Goal: Use online tool/utility: Utilize a website feature to perform a specific function

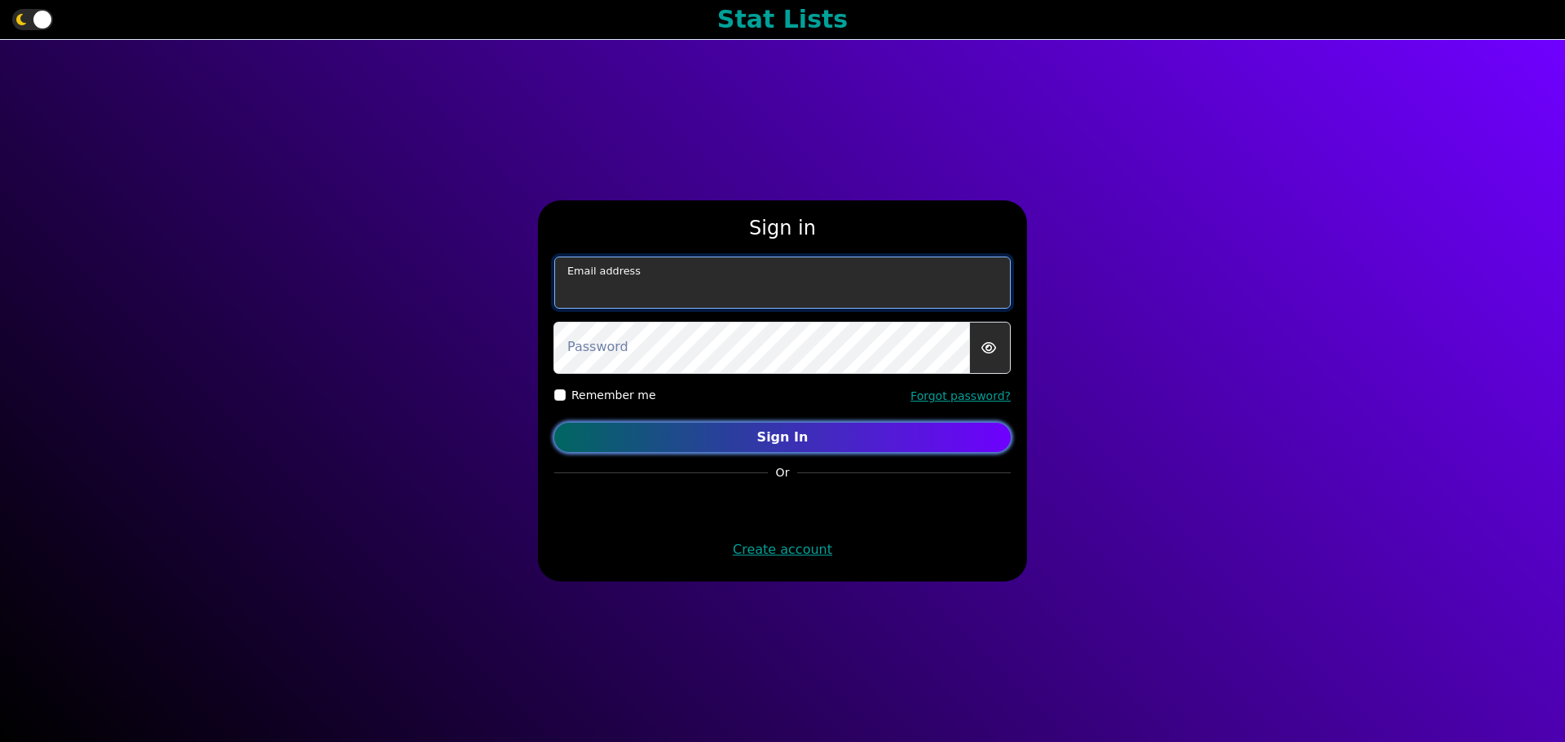
type input "[EMAIL_ADDRESS][DOMAIN_NAME]"
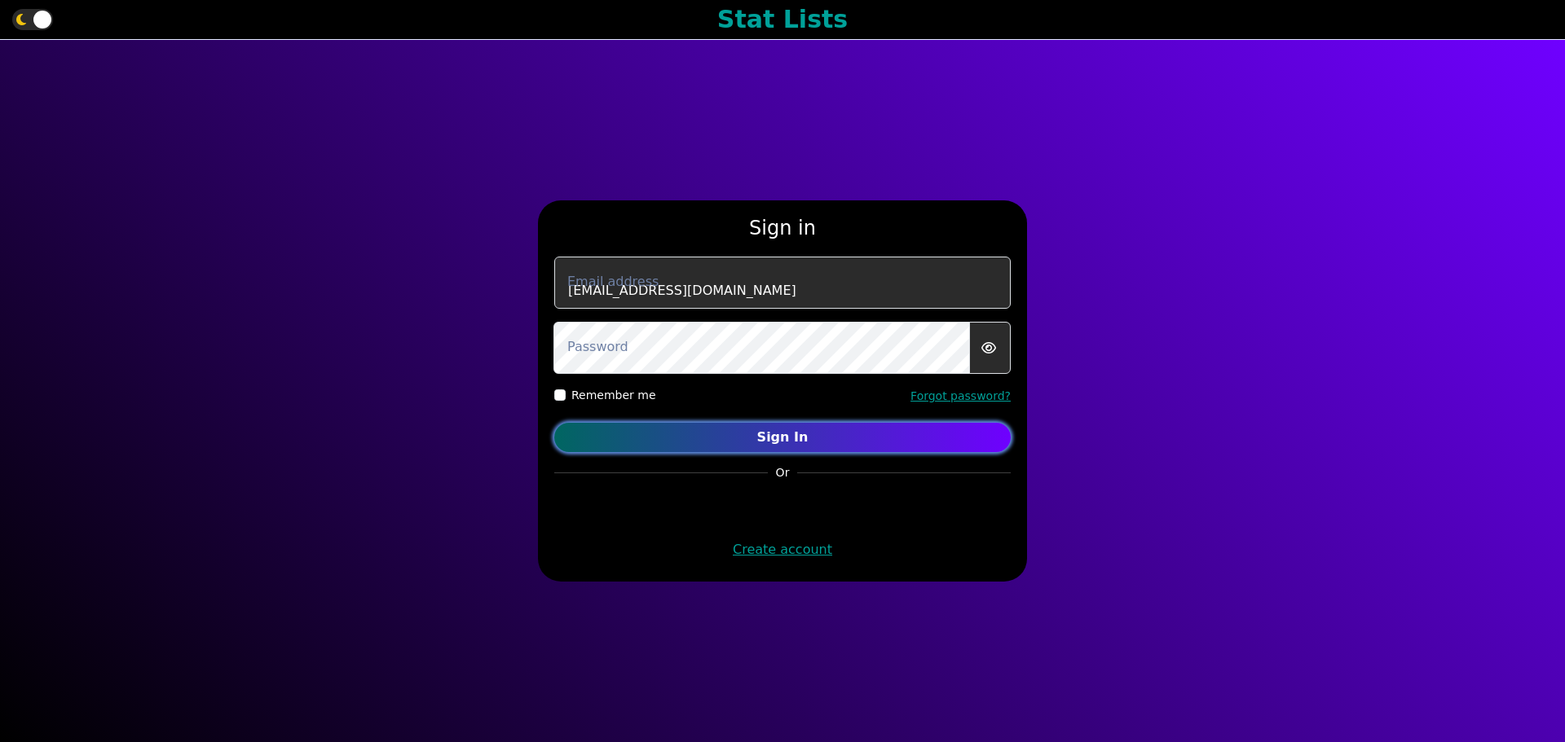
click at [789, 446] on button "Sign In" at bounding box center [782, 437] width 456 height 29
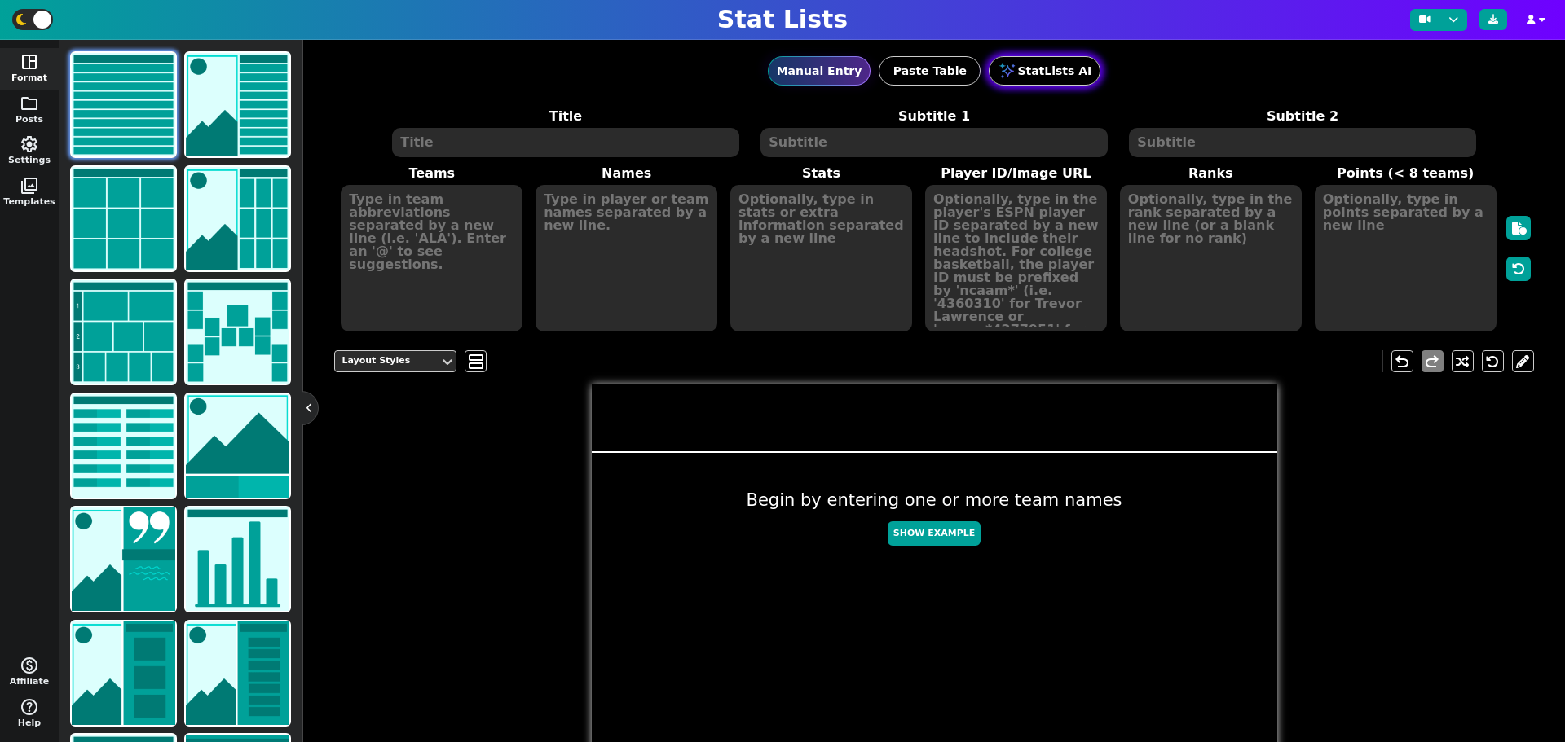
click at [1033, 74] on button "StatLists AI" at bounding box center [1045, 70] width 112 height 29
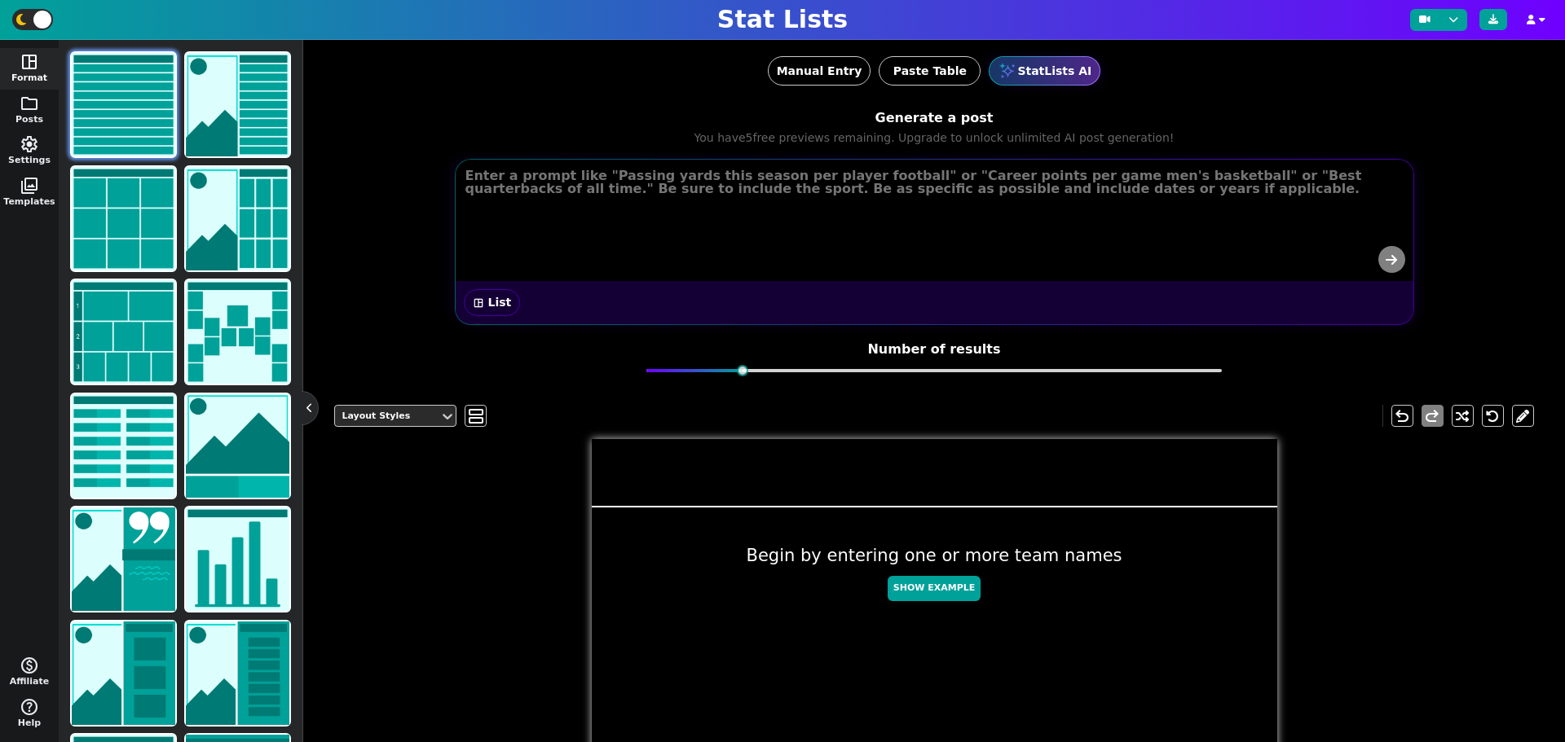
click at [1029, 181] on textarea at bounding box center [936, 195] width 958 height 69
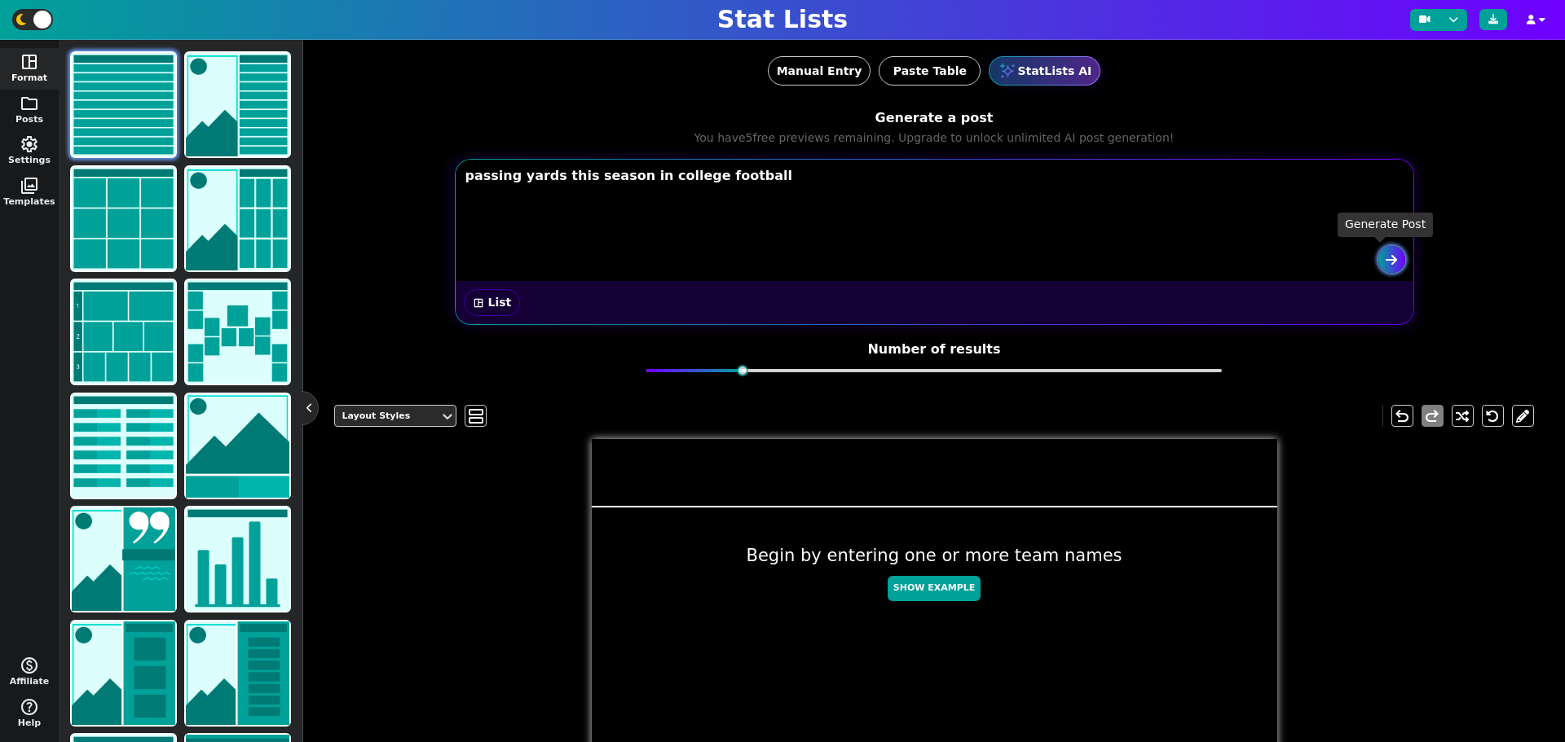
click at [1378, 256] on button "submit" at bounding box center [1391, 259] width 27 height 27
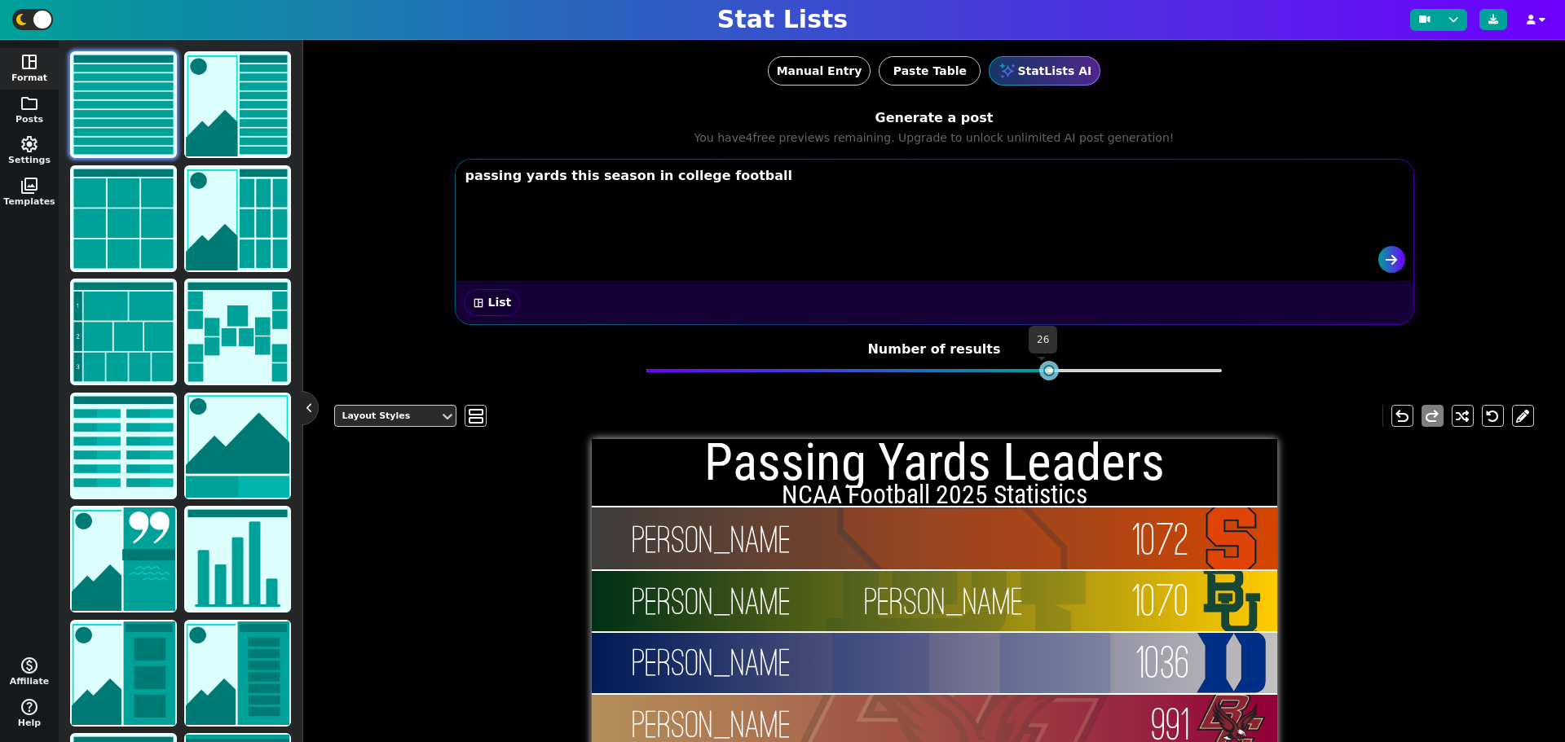
drag, startPoint x: 769, startPoint y: 372, endPoint x: 1037, endPoint y: 357, distance: 268.5
click at [1037, 357] on body "Stat Lists space_dashboard Format folder Posts settings Settings photo_library …" at bounding box center [782, 371] width 1565 height 742
click at [1385, 261] on icon "submit" at bounding box center [1390, 259] width 11 height 13
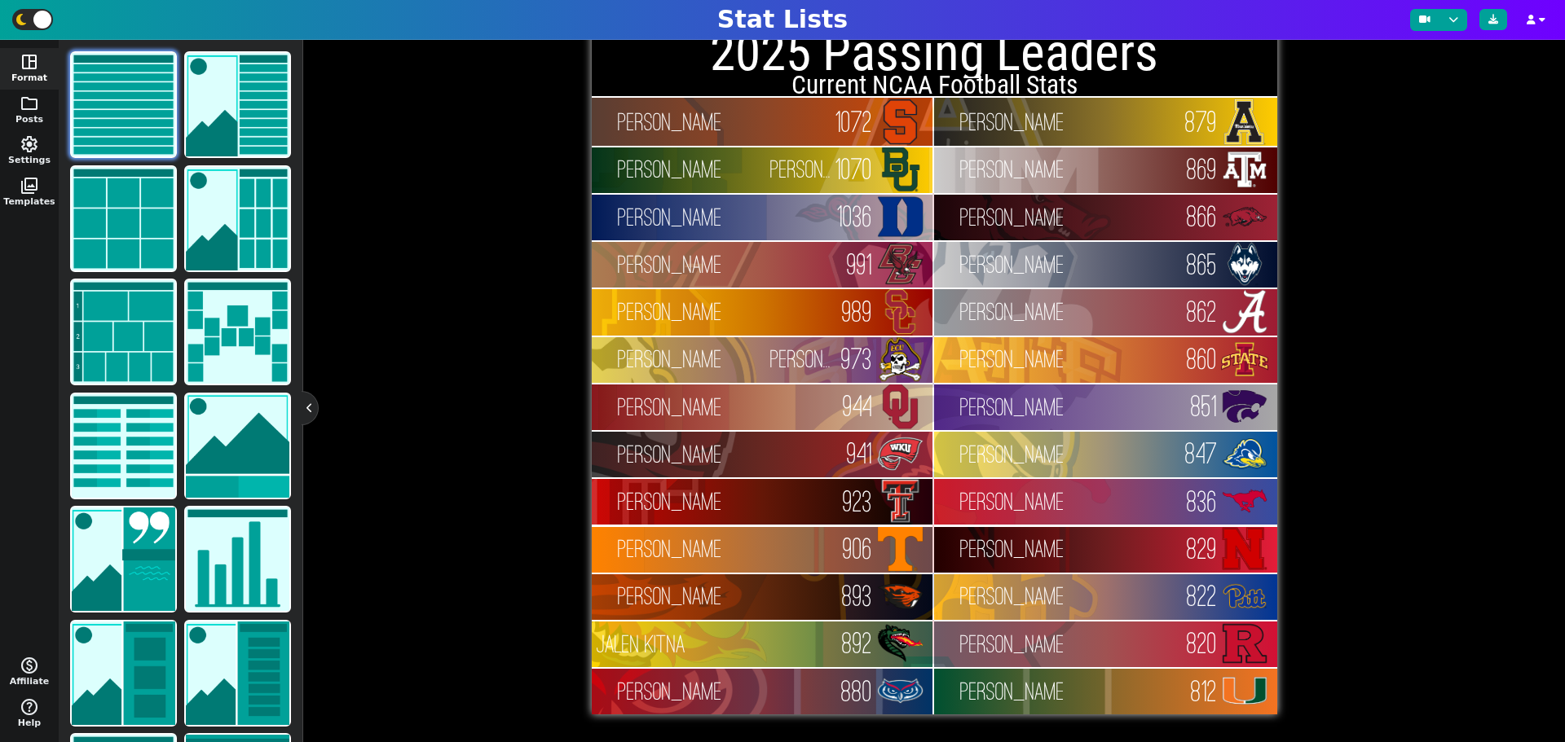
scroll to position [111, 0]
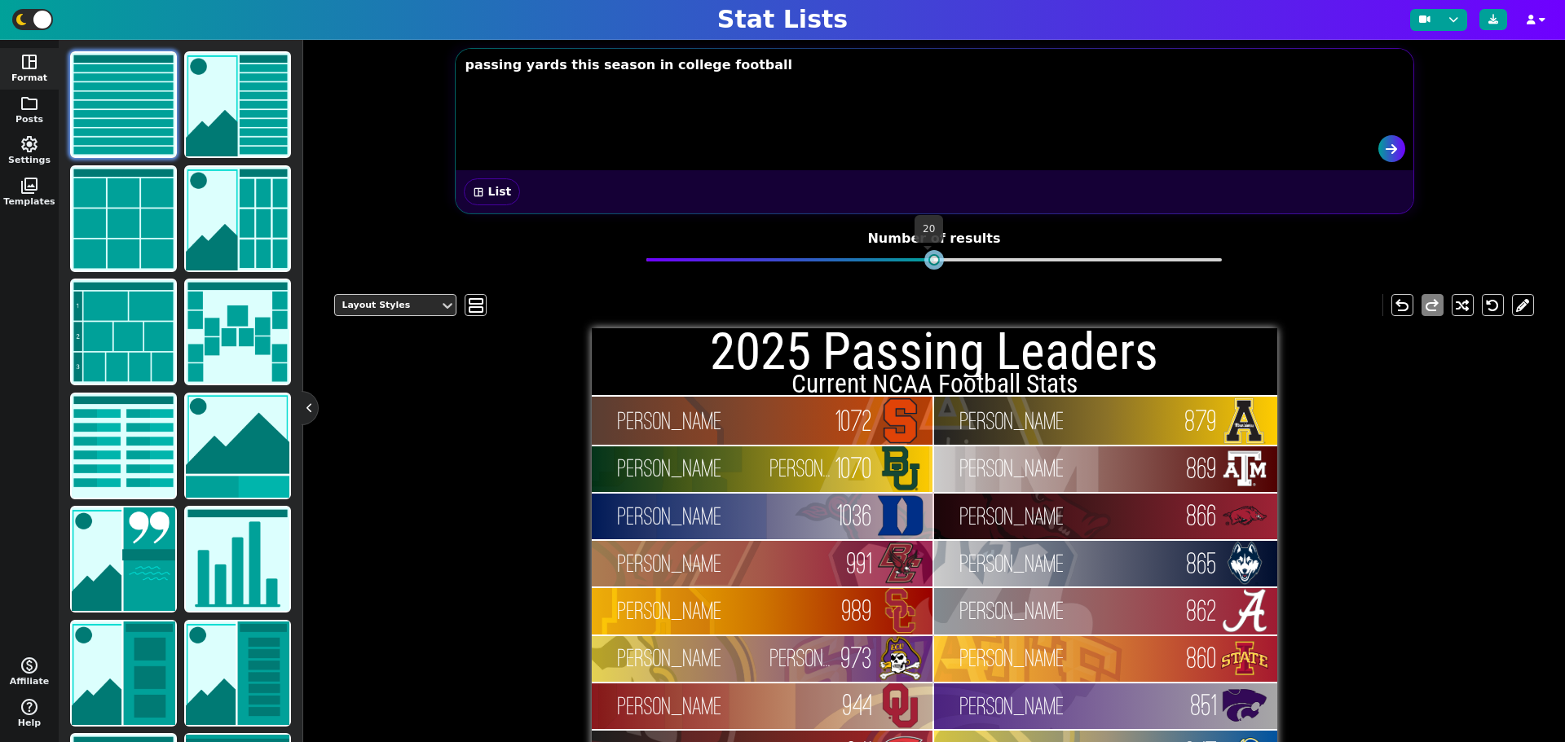
drag, startPoint x: 1044, startPoint y: 260, endPoint x: 931, endPoint y: 261, distance: 113.3
click at [931, 261] on div at bounding box center [933, 259] width 11 height 11
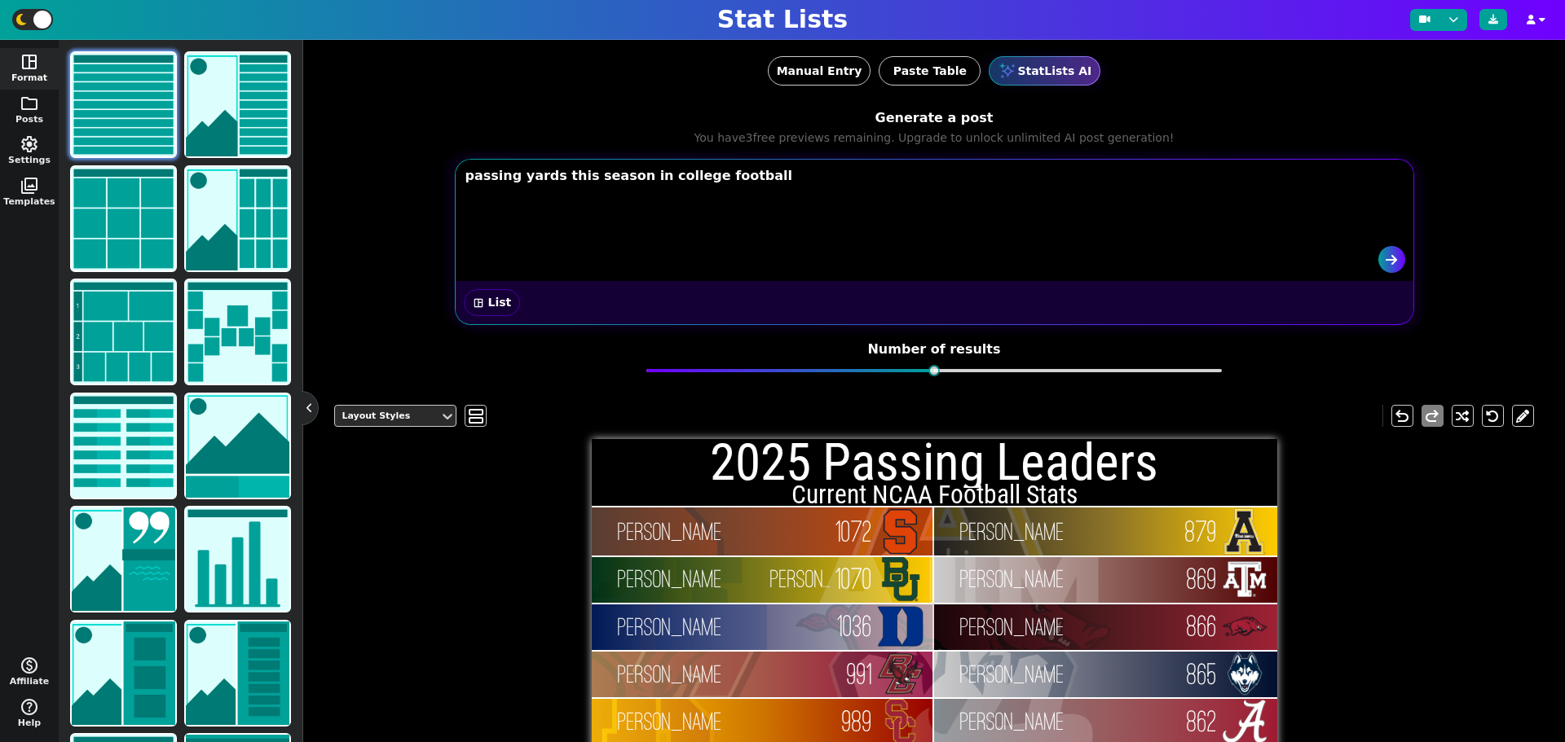
click at [613, 183] on textarea "passing yards this season in college football" at bounding box center [936, 195] width 958 height 69
click at [756, 180] on textarea "passing yards this season in college football" at bounding box center [936, 195] width 958 height 69
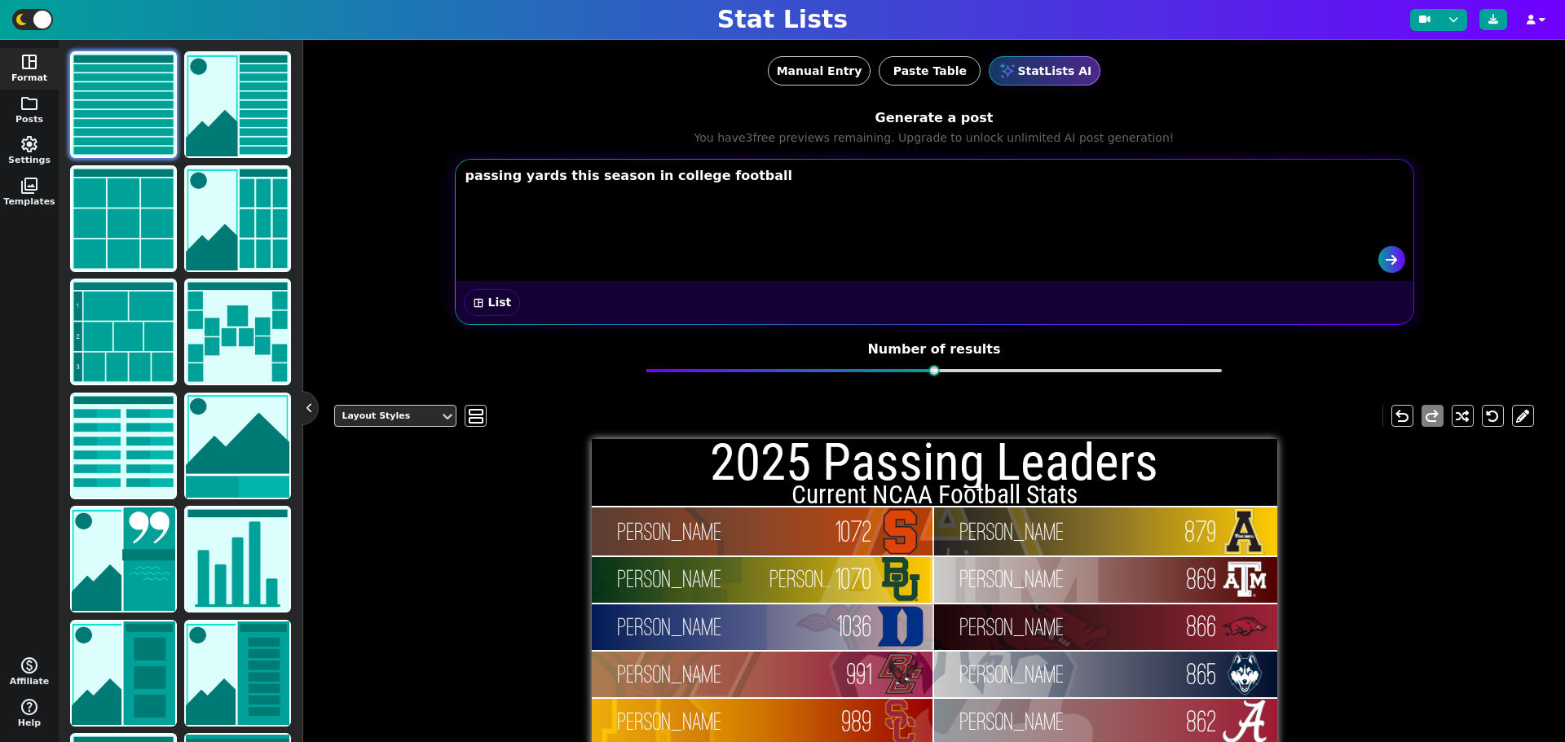
type textarea "t"
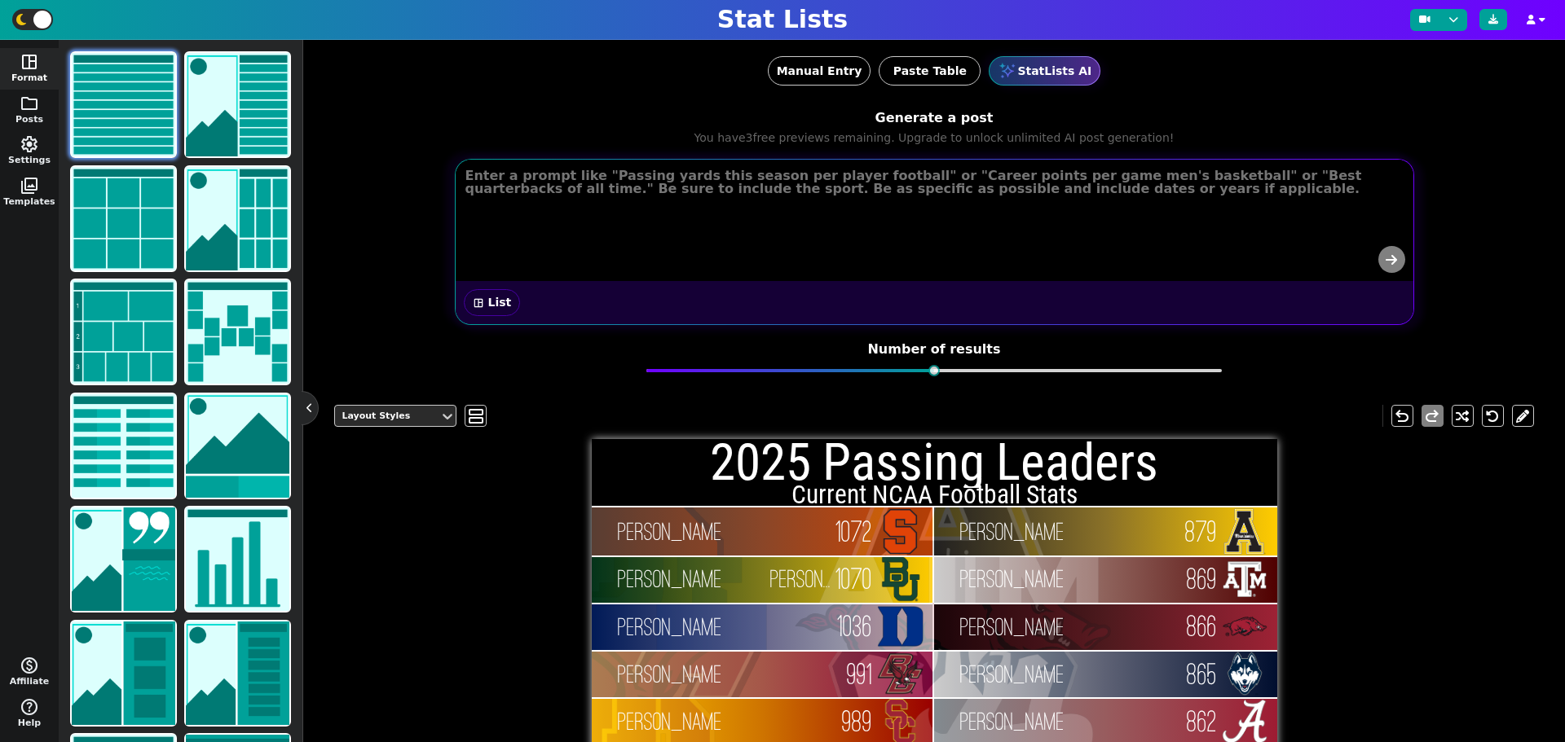
type textarea "t"
click at [488, 305] on button "space_dashboard List" at bounding box center [492, 302] width 57 height 27
click at [903, 208] on textarea at bounding box center [936, 195] width 958 height 69
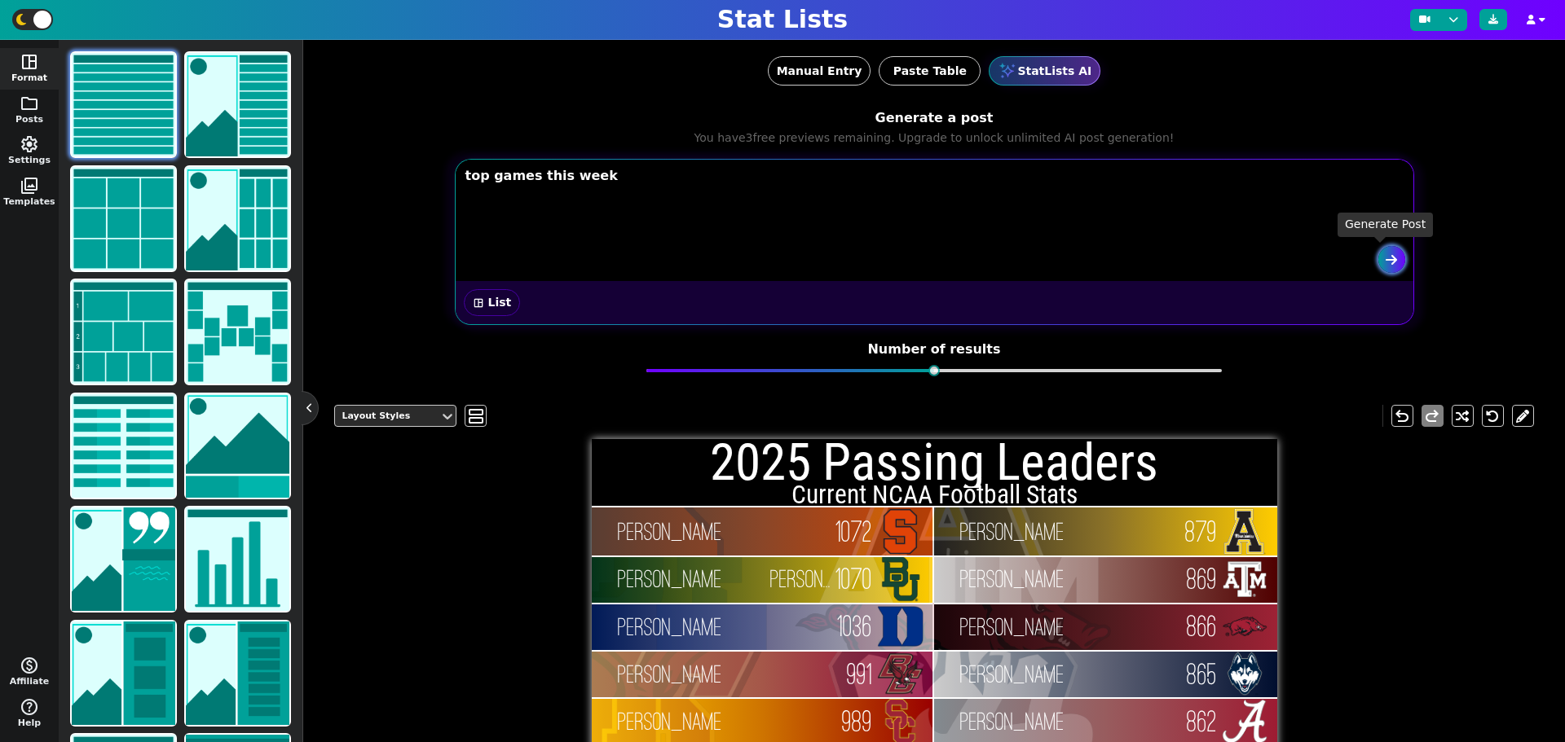
click at [1385, 253] on icon "submit" at bounding box center [1390, 259] width 11 height 13
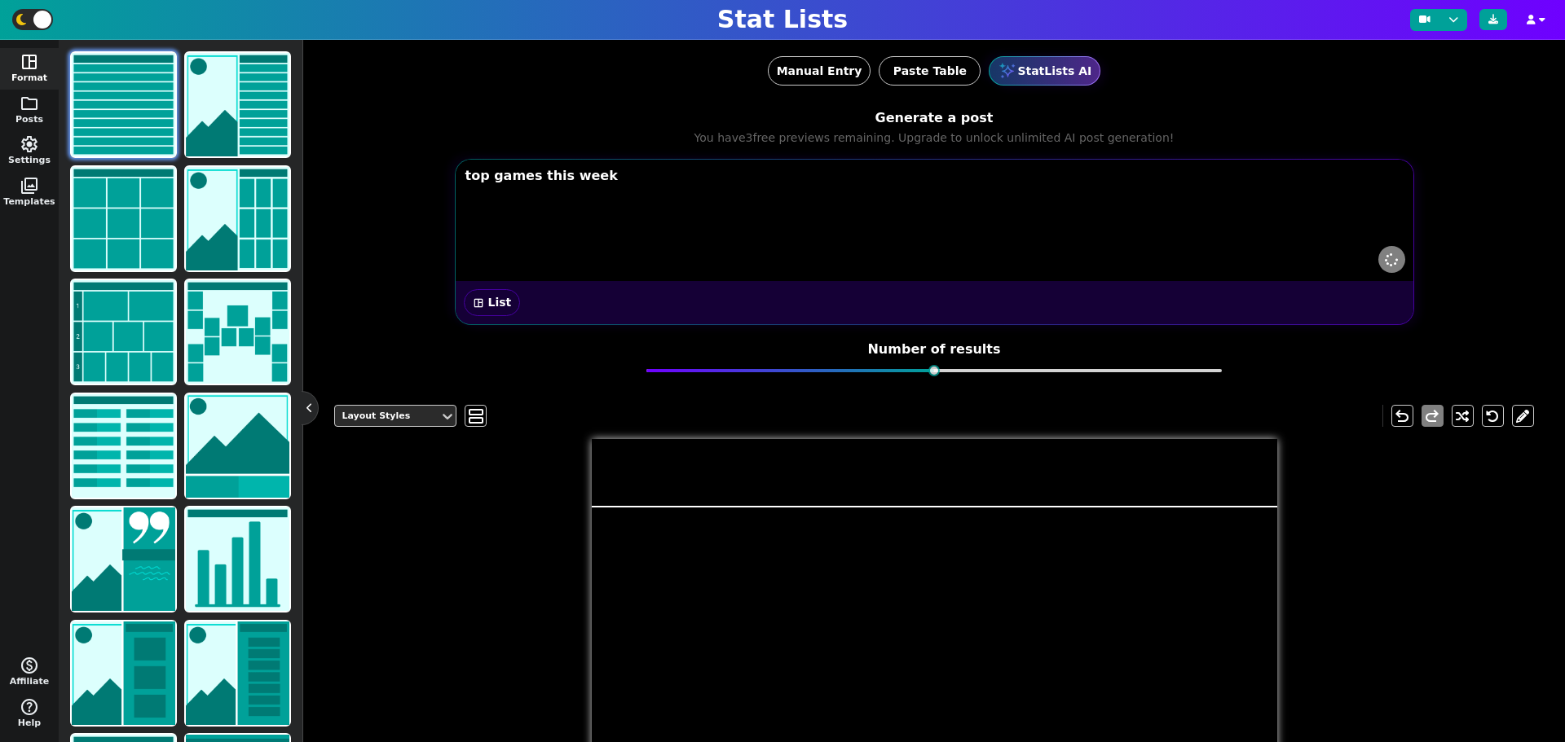
click at [500, 307] on button "space_dashboard List" at bounding box center [492, 302] width 57 height 27
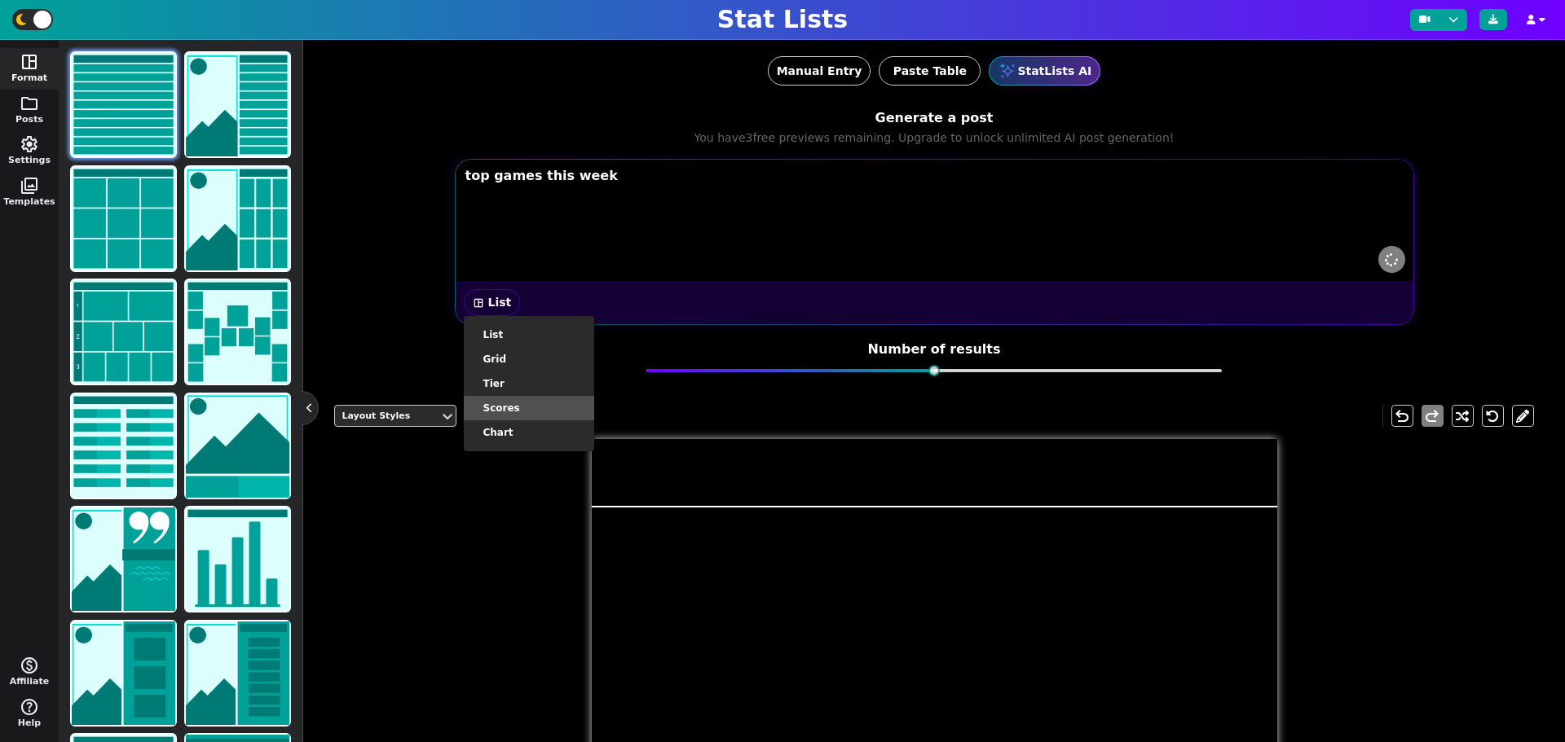
click at [497, 401] on li "scores" at bounding box center [529, 408] width 130 height 24
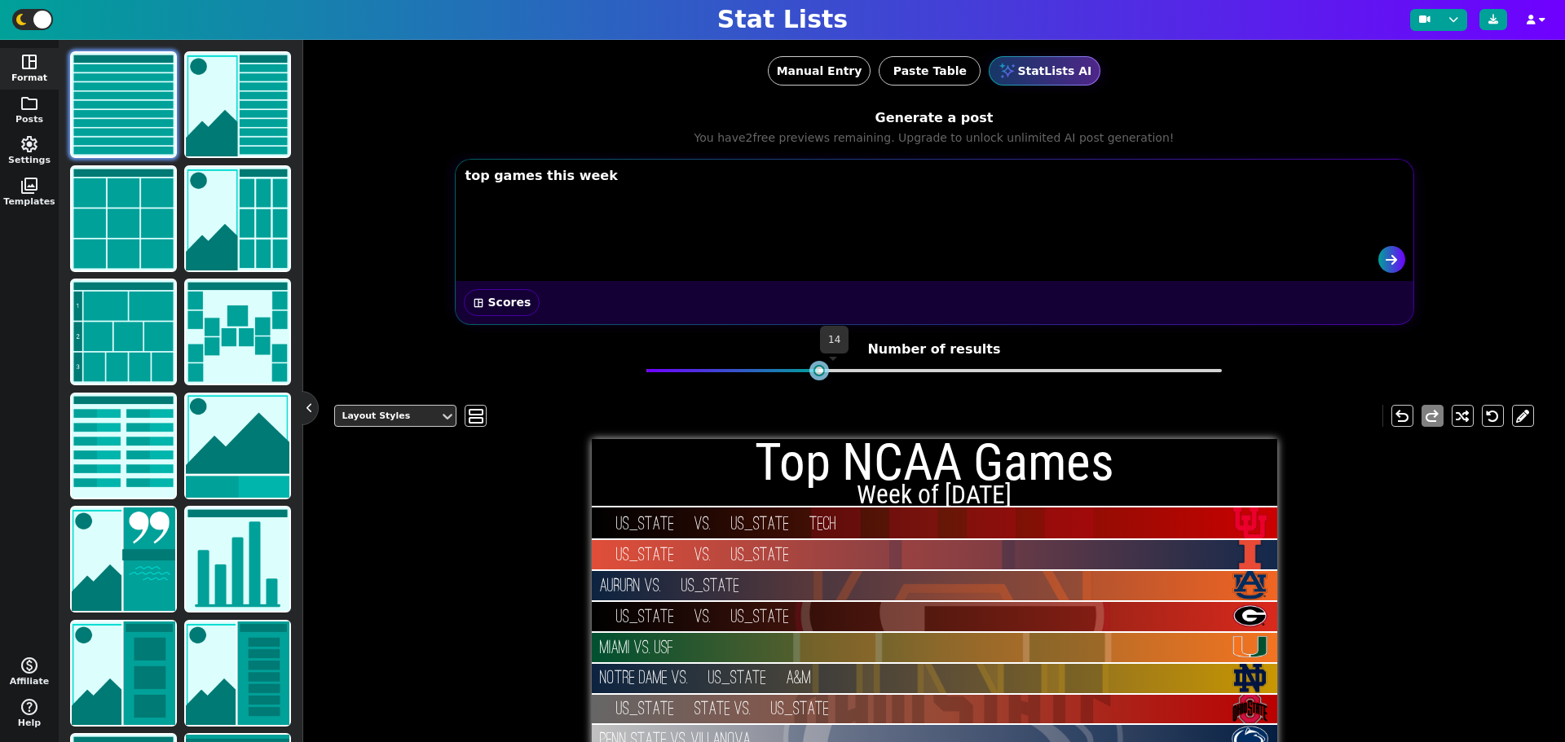
drag, startPoint x: 930, startPoint y: 369, endPoint x: 812, endPoint y: 369, distance: 117.4
click at [813, 369] on div at bounding box center [818, 370] width 11 height 11
drag, startPoint x: 814, startPoint y: 373, endPoint x: 799, endPoint y: 375, distance: 15.6
click at [799, 375] on div at bounding box center [933, 370] width 575 height 11
drag, startPoint x: 797, startPoint y: 372, endPoint x: 786, endPoint y: 372, distance: 11.4
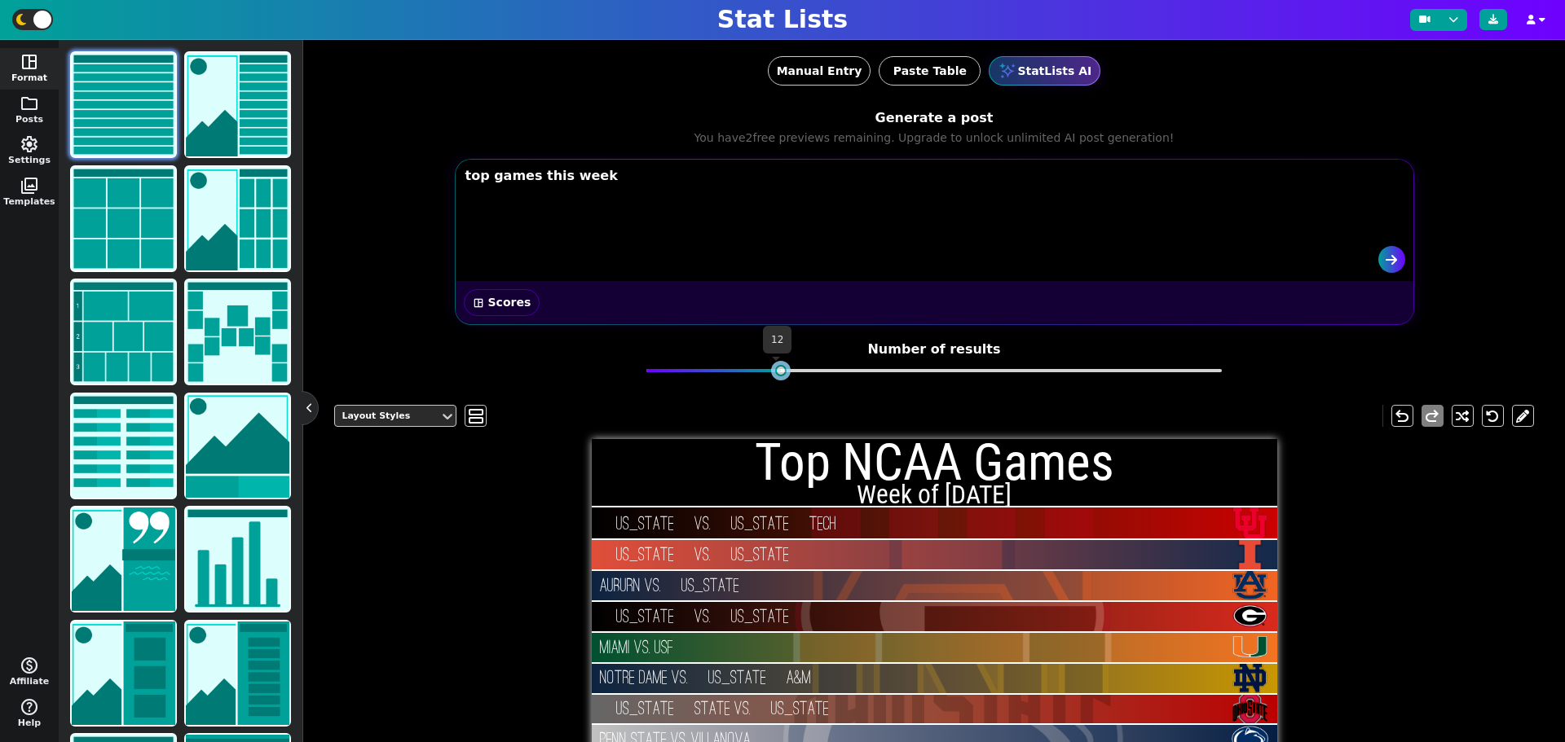
click at [786, 372] on div at bounding box center [933, 370] width 575 height 11
drag, startPoint x: 773, startPoint y: 367, endPoint x: 715, endPoint y: 368, distance: 57.9
click at [717, 368] on div at bounding box center [722, 370] width 11 height 11
click at [702, 371] on div at bounding box center [933, 370] width 575 height 11
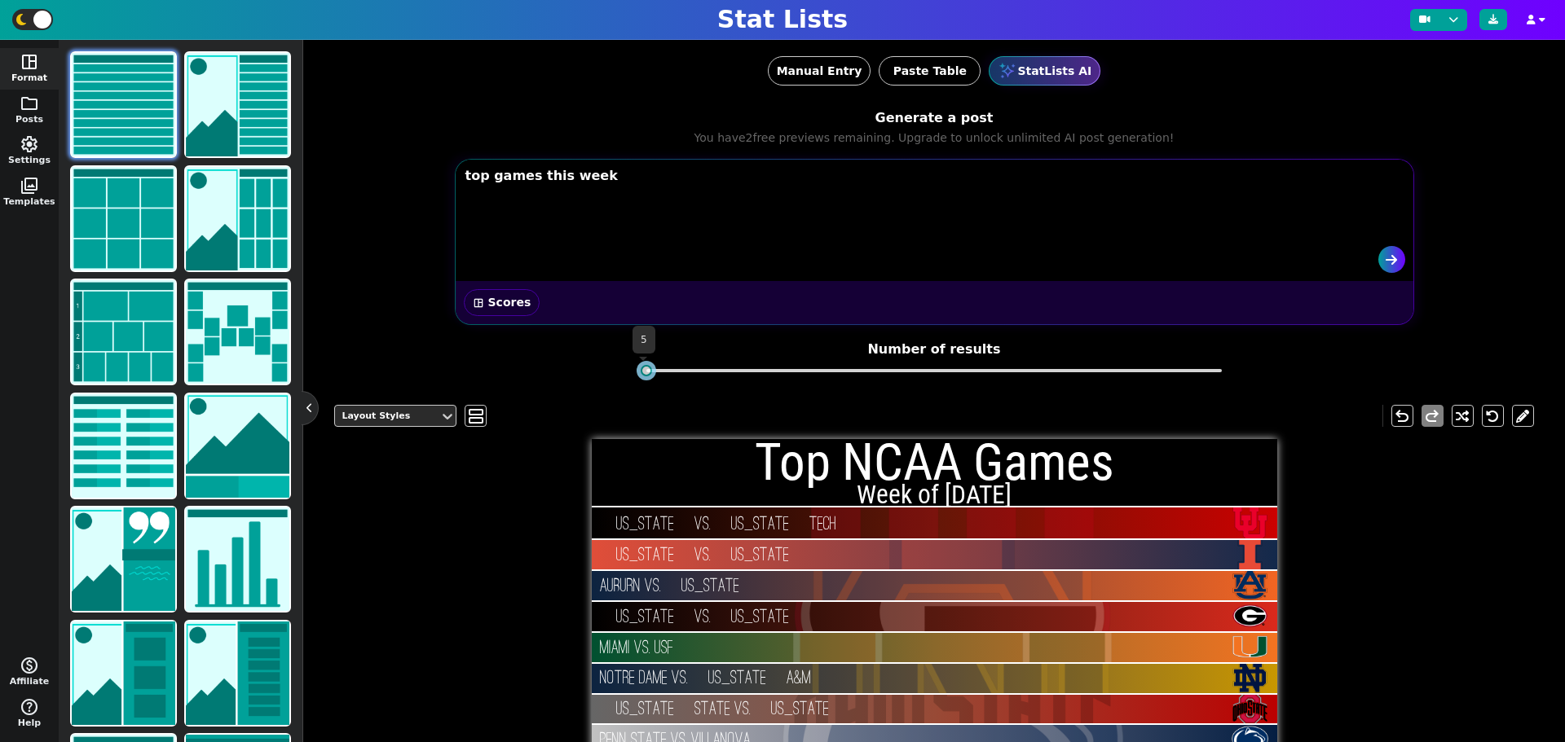
click at [651, 369] on div at bounding box center [933, 370] width 575 height 3
click at [663, 368] on div at bounding box center [933, 370] width 575 height 11
click at [682, 367] on div at bounding box center [933, 370] width 575 height 11
click at [704, 367] on div at bounding box center [933, 370] width 575 height 11
click at [610, 369] on form "Generate a post You have 2 free previews remaining. Upgrade to unlock unlimited…" at bounding box center [933, 247] width 1199 height 291
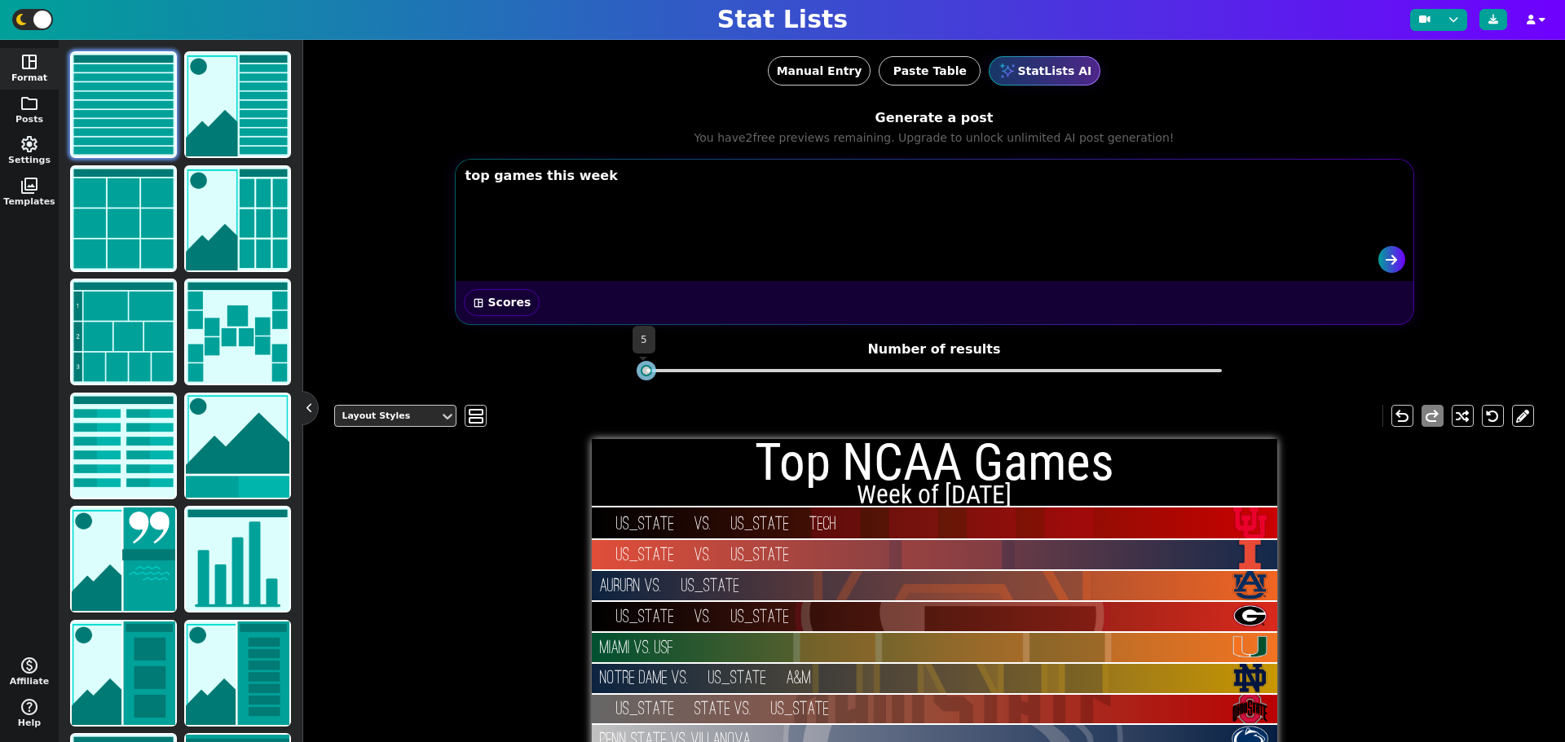
drag, startPoint x: 702, startPoint y: 370, endPoint x: 626, endPoint y: 371, distance: 75.8
click at [626, 371] on form "Generate a post You have 2 free previews remaining. Upgrade to unlock unlimited…" at bounding box center [933, 247] width 1199 height 291
click at [758, 341] on h5 "Number of results" at bounding box center [933, 348] width 575 height 15
click at [650, 367] on div at bounding box center [933, 370] width 575 height 11
drag, startPoint x: 675, startPoint y: 367, endPoint x: 722, endPoint y: 367, distance: 47.3
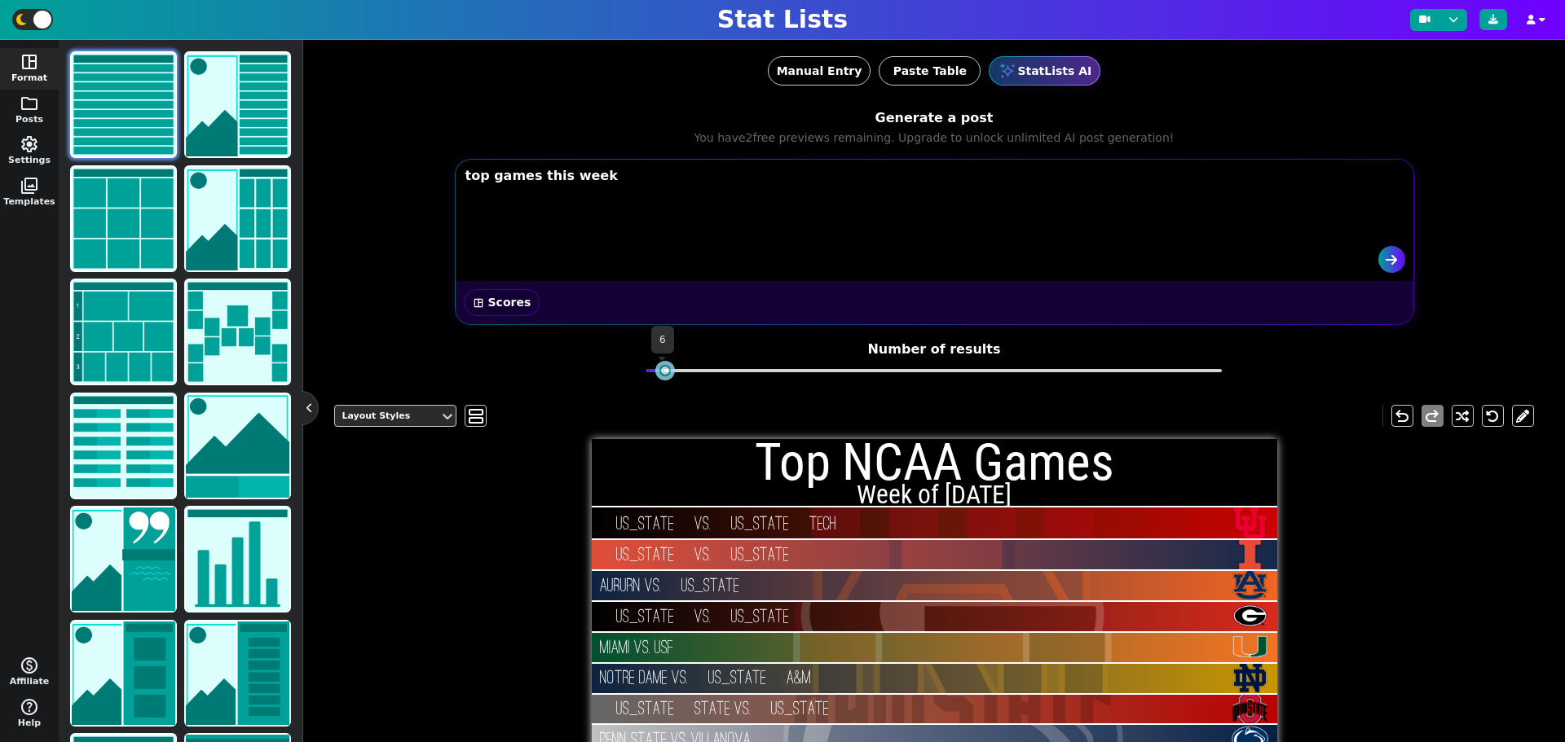
click at [721, 367] on div at bounding box center [933, 370] width 575 height 11
click at [489, 308] on button "space_dashboard scores" at bounding box center [502, 302] width 77 height 27
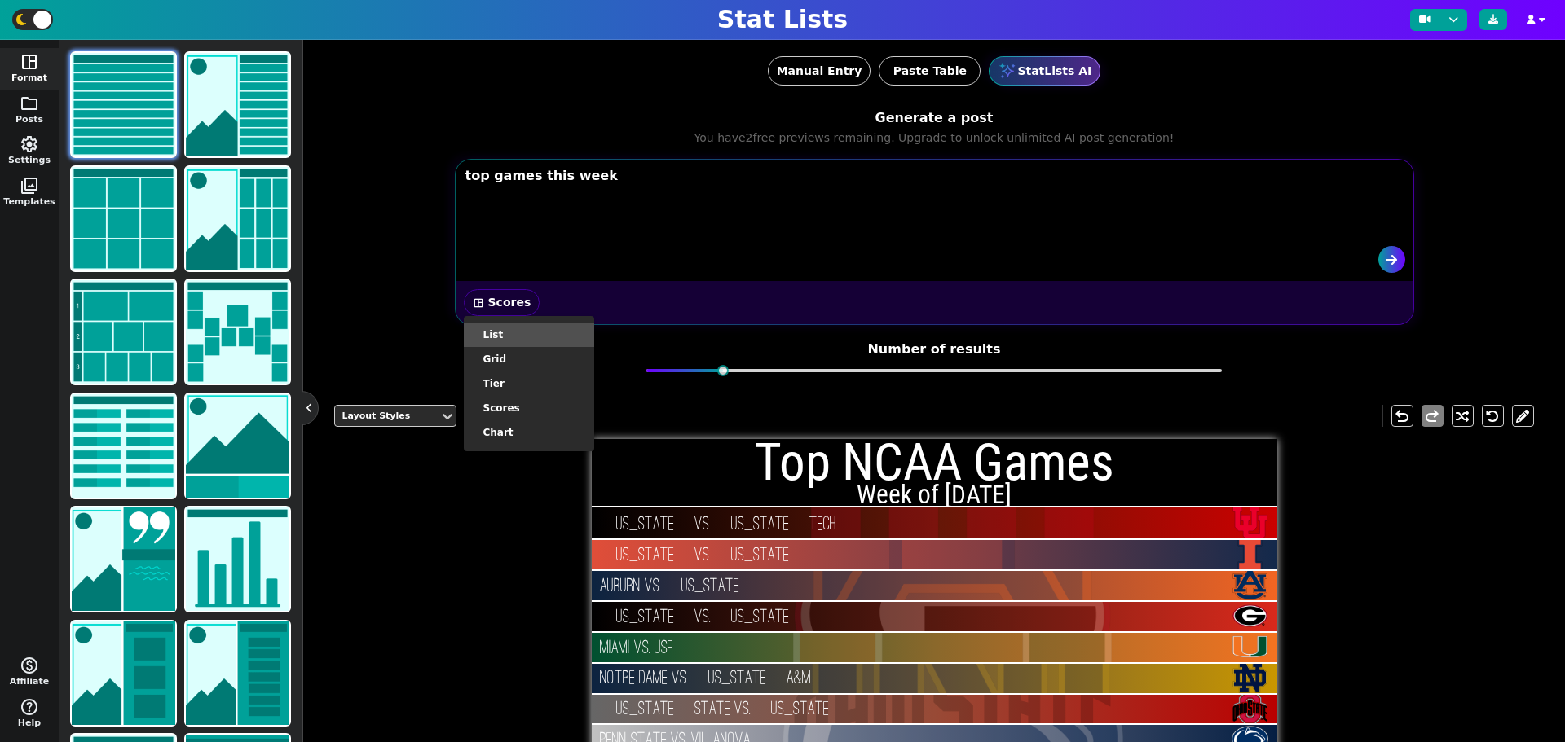
click at [493, 341] on li "List" at bounding box center [529, 335] width 130 height 24
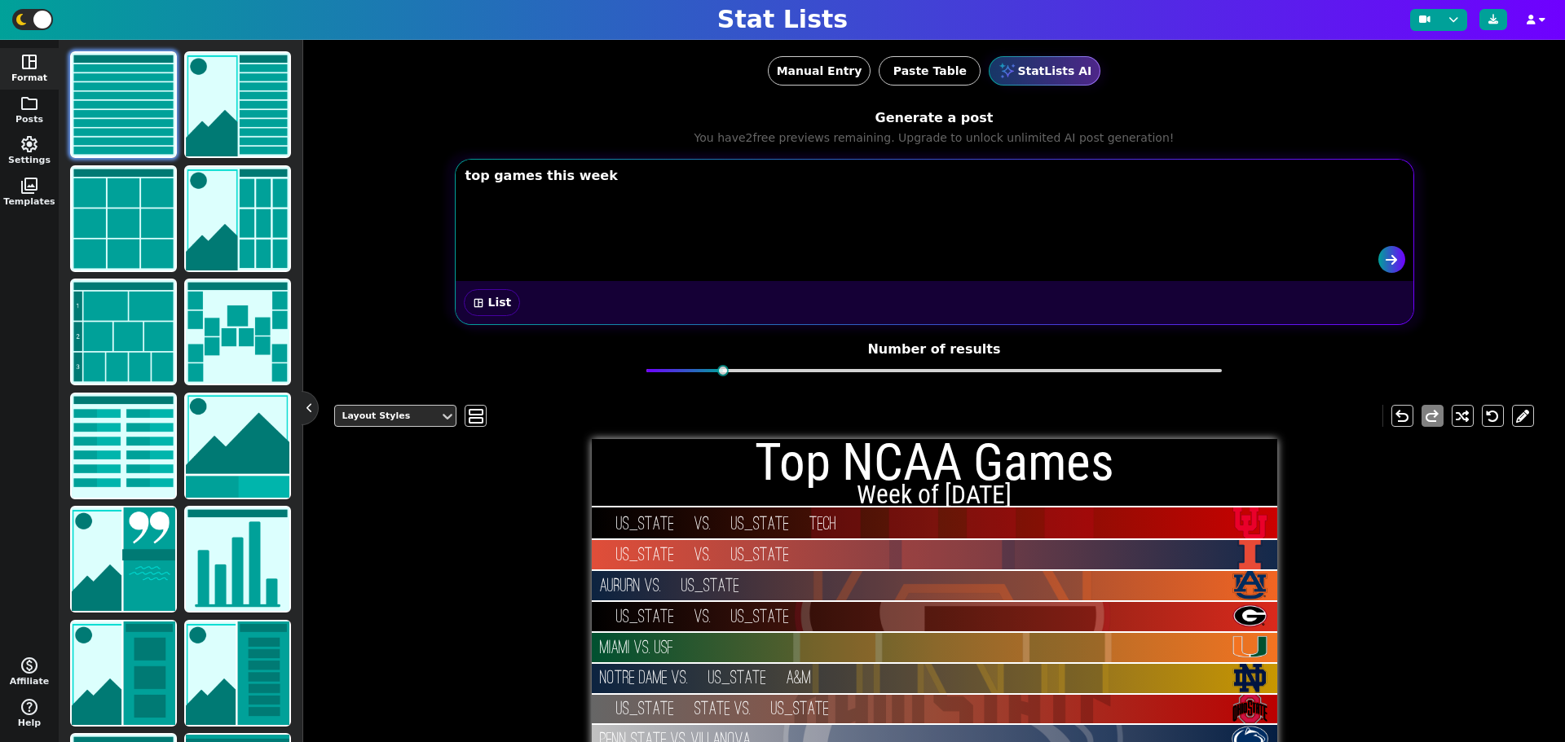
click at [989, 222] on textarea "top games this week" at bounding box center [936, 195] width 958 height 69
type textarea "top defenses this year"
click at [1385, 255] on icon "submit" at bounding box center [1391, 260] width 17 height 16
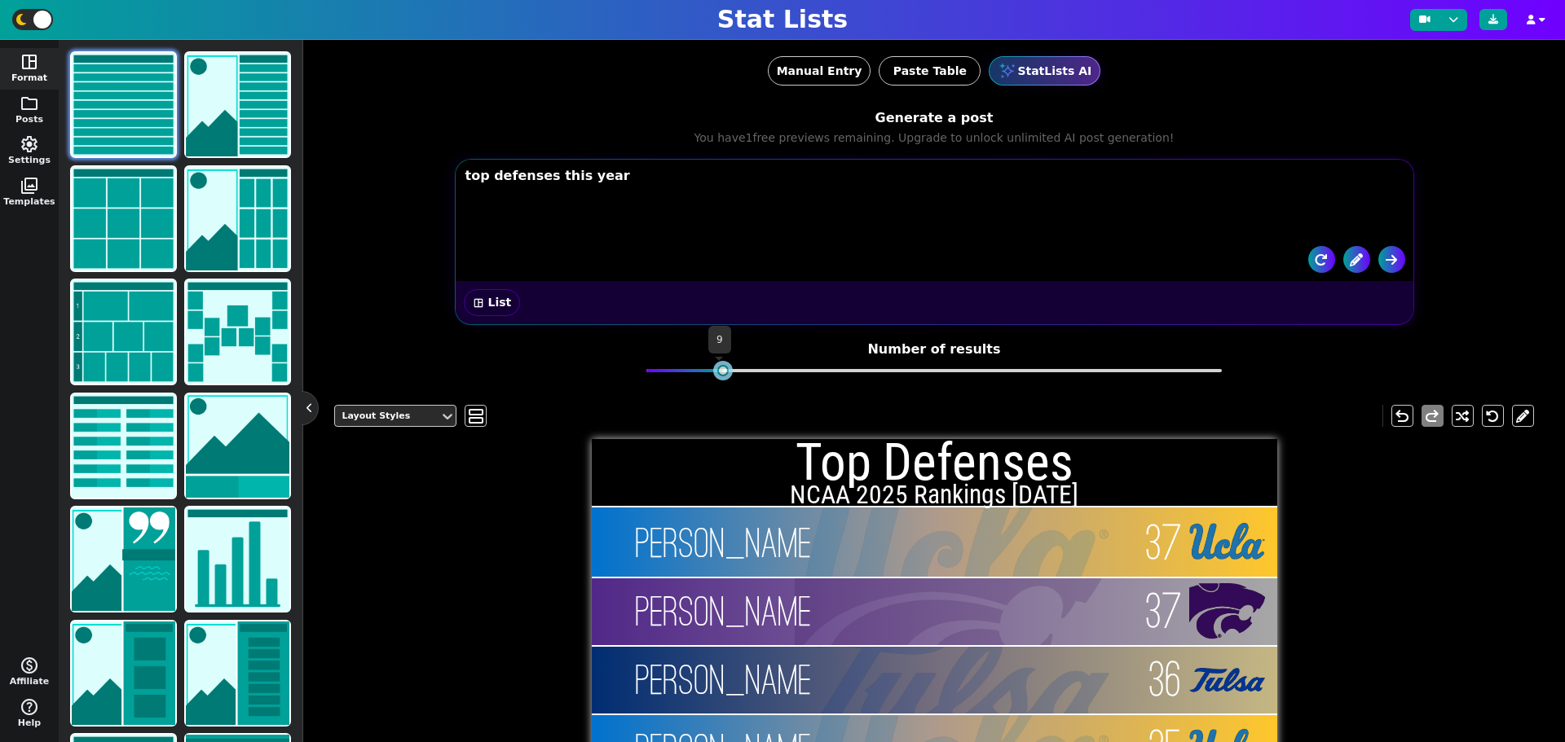
drag, startPoint x: 718, startPoint y: 368, endPoint x: 756, endPoint y: 368, distance: 38.3
click at [729, 368] on div at bounding box center [722, 370] width 11 height 11
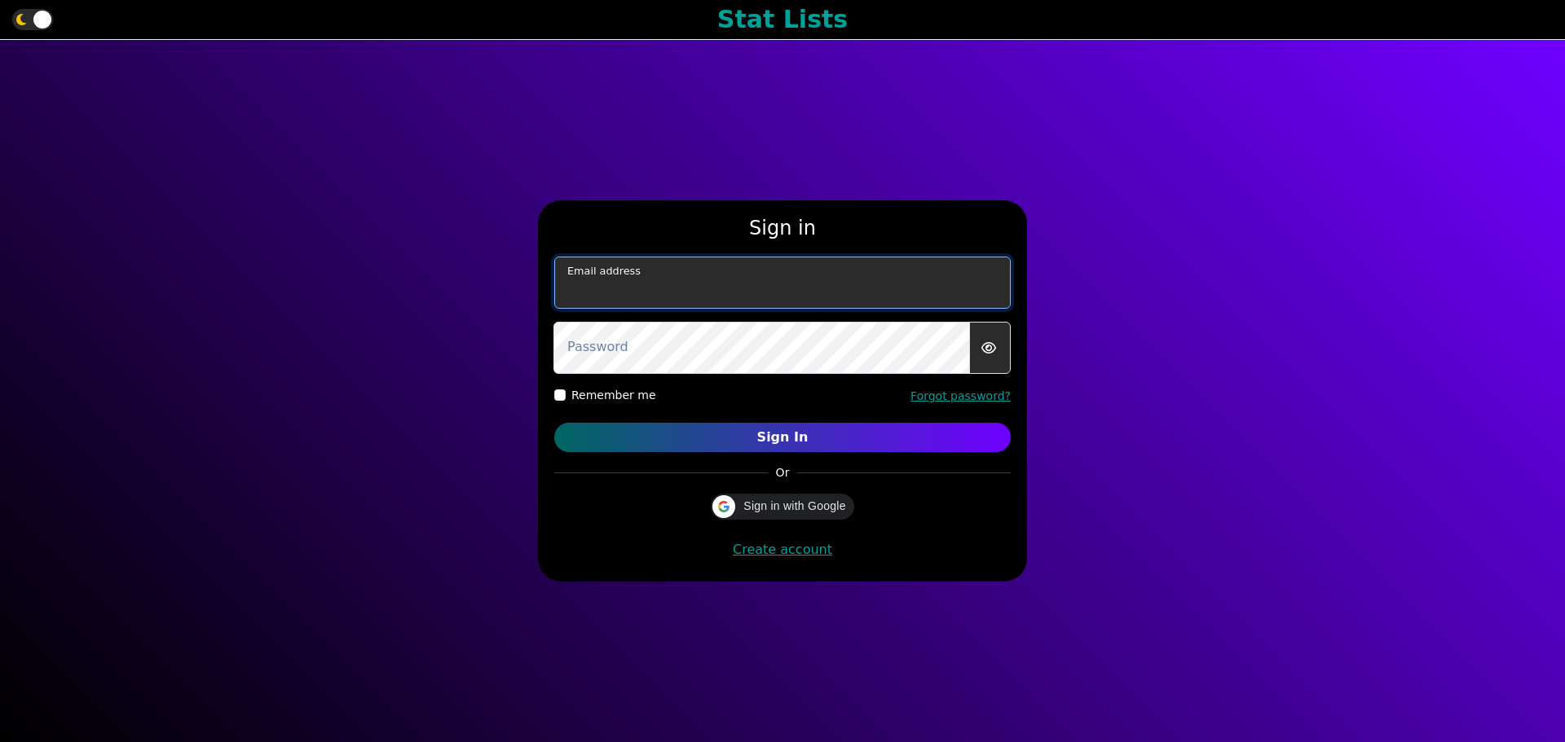
type input "[EMAIL_ADDRESS][DOMAIN_NAME]"
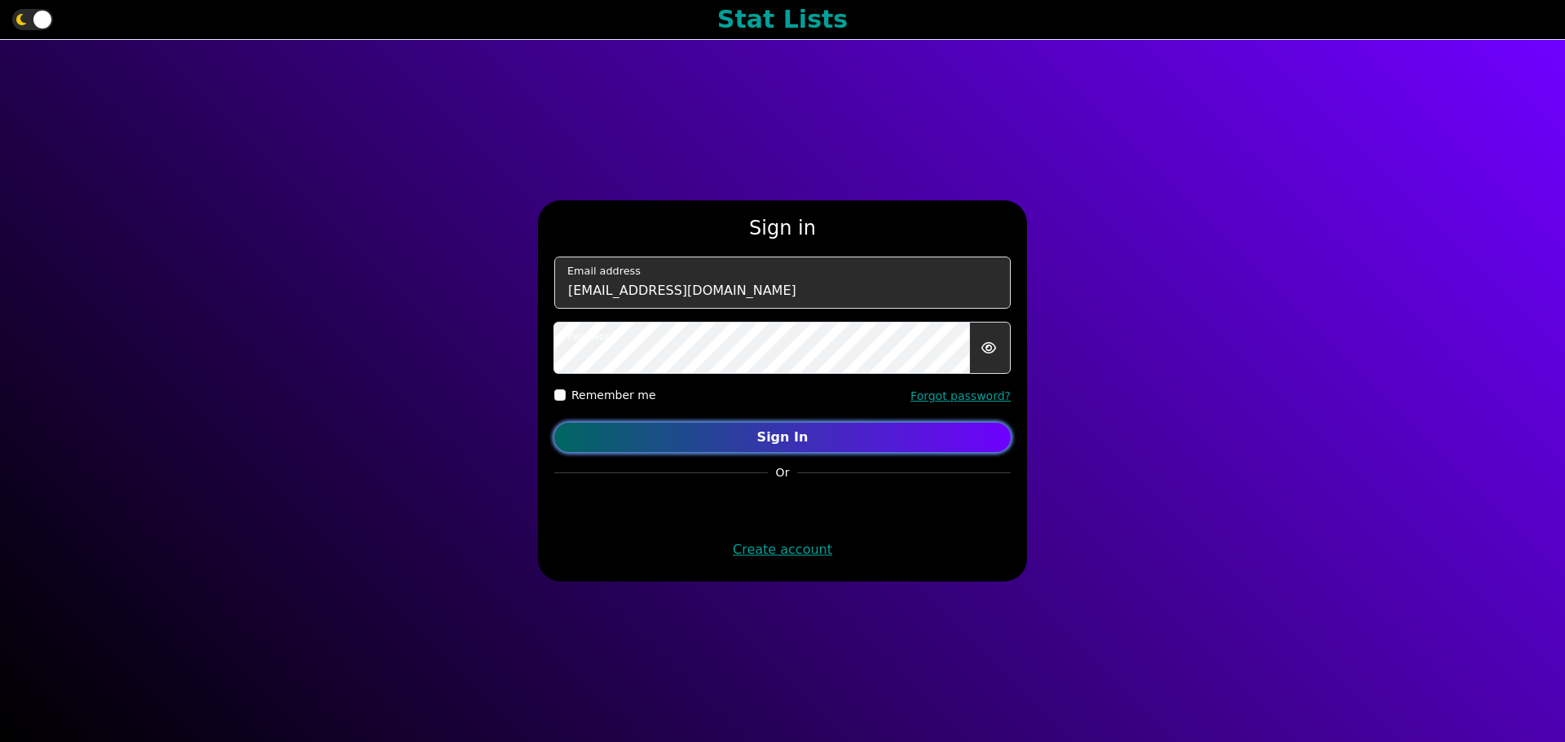
click at [735, 439] on button "Sign In" at bounding box center [782, 437] width 456 height 29
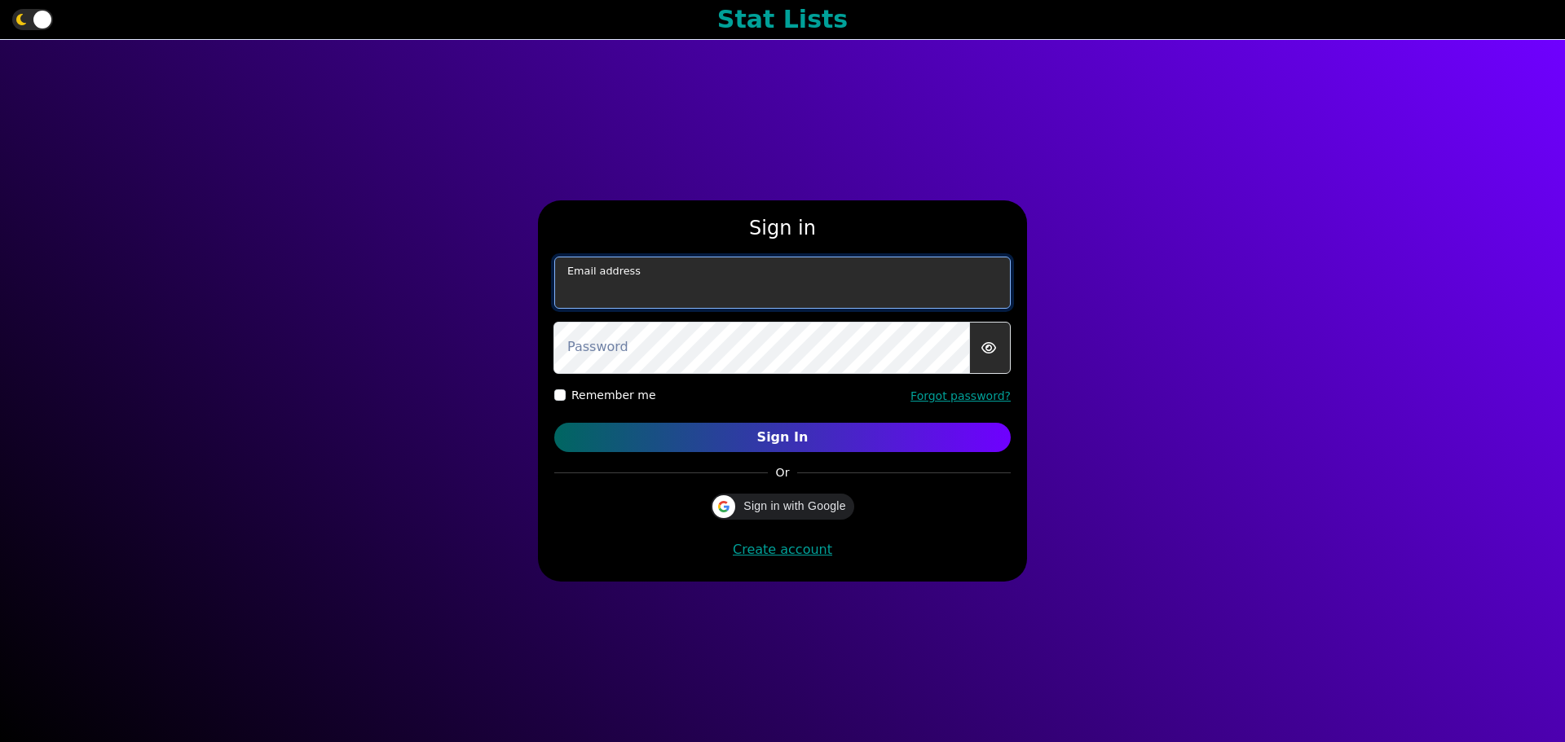
type input "[EMAIL_ADDRESS][DOMAIN_NAME]"
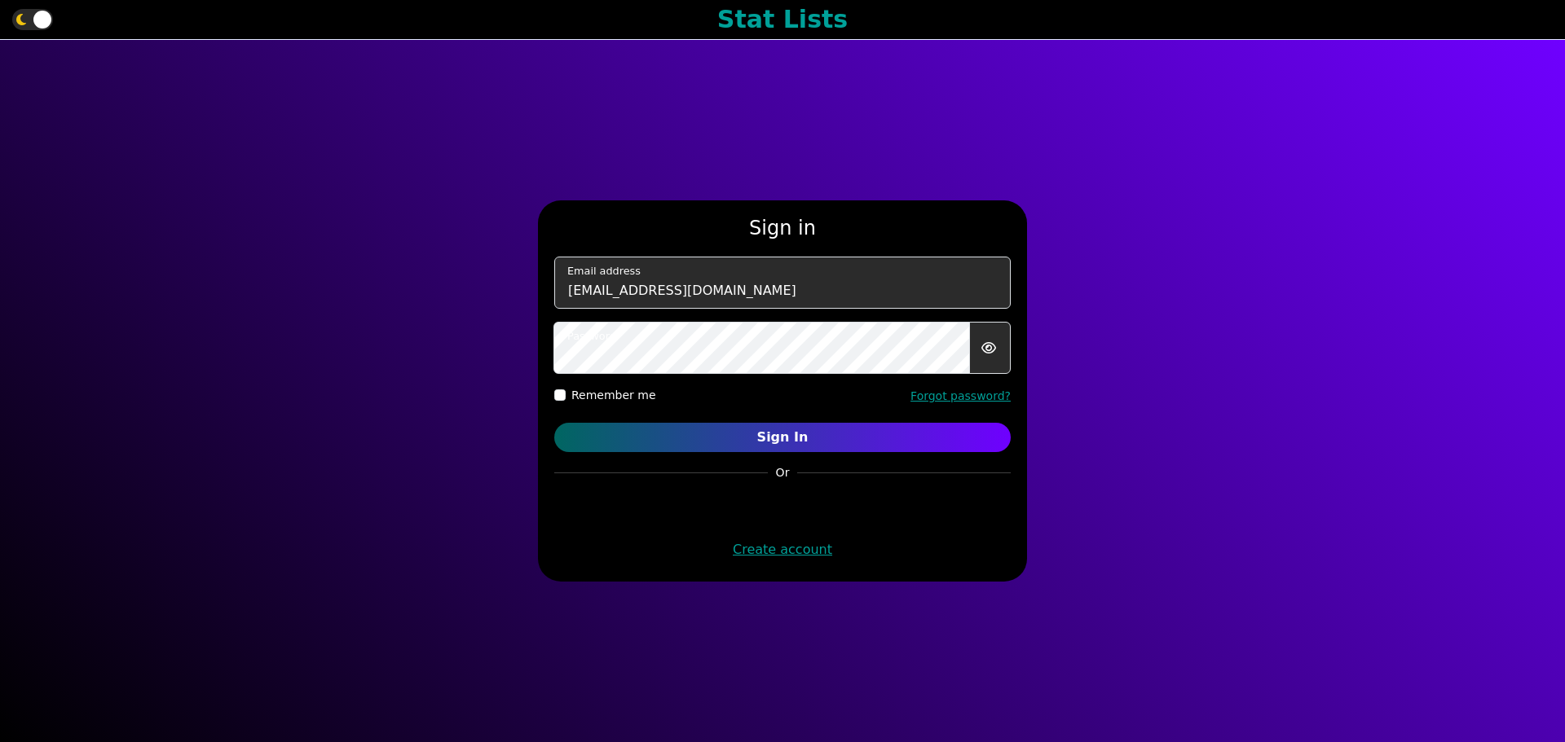
click at [1211, 196] on div "Sign in [EMAIL_ADDRESS][DOMAIN_NAME] Email address Password Remember me Forgot …" at bounding box center [782, 391] width 1565 height 702
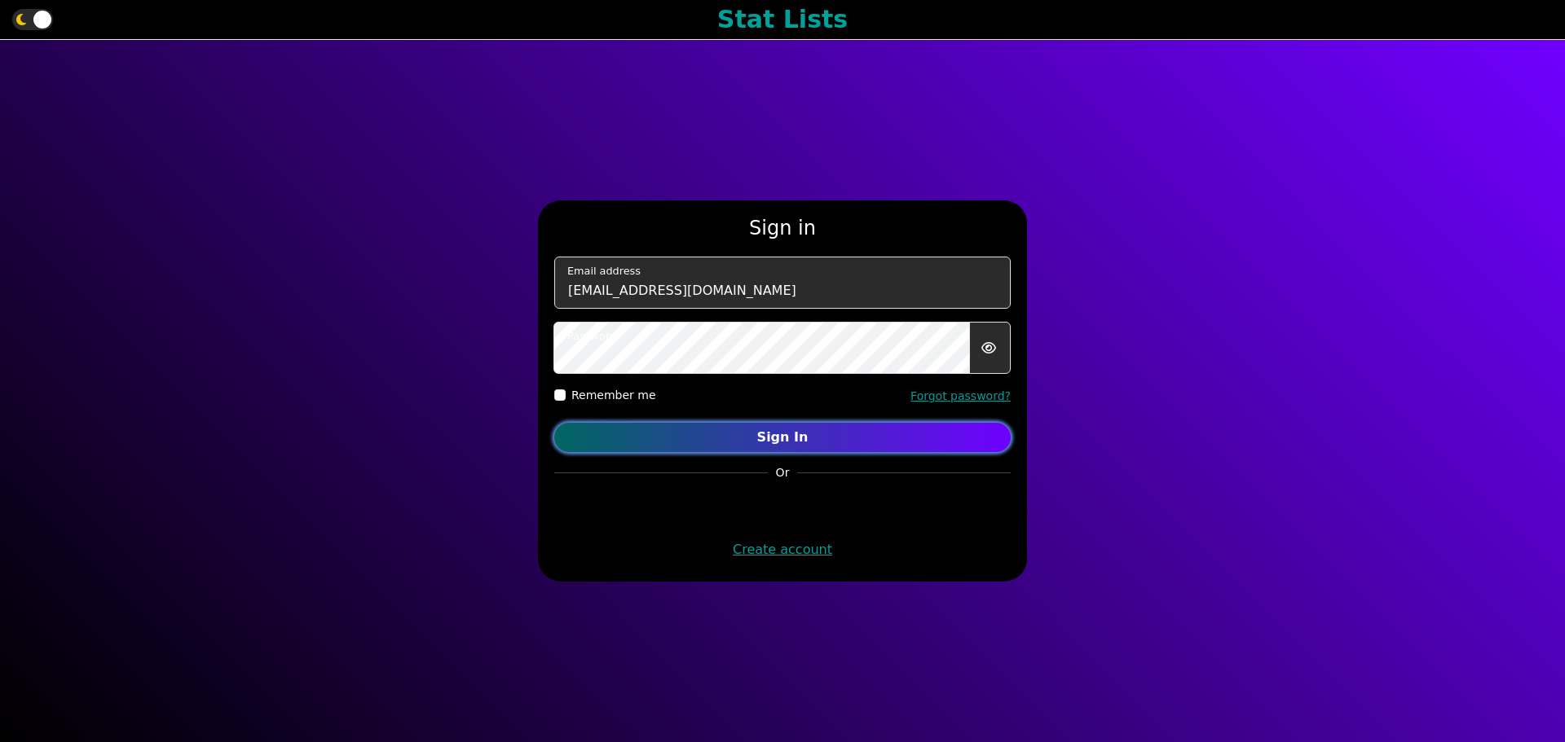
click at [808, 432] on button "Sign In" at bounding box center [782, 437] width 456 height 29
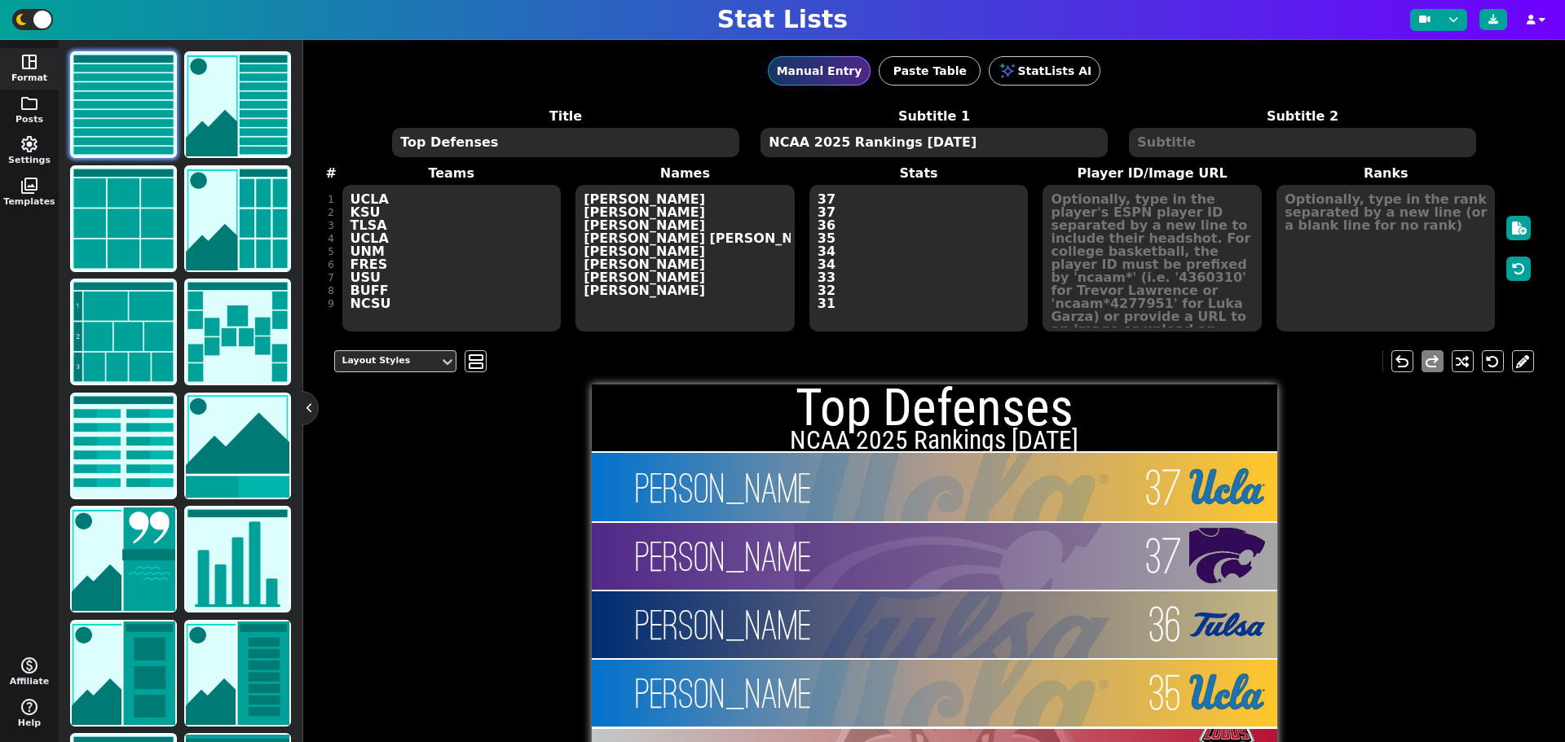
click at [817, 393] on h1 "Top Defenses" at bounding box center [934, 407] width 685 height 51
